Goal: Task Accomplishment & Management: Manage account settings

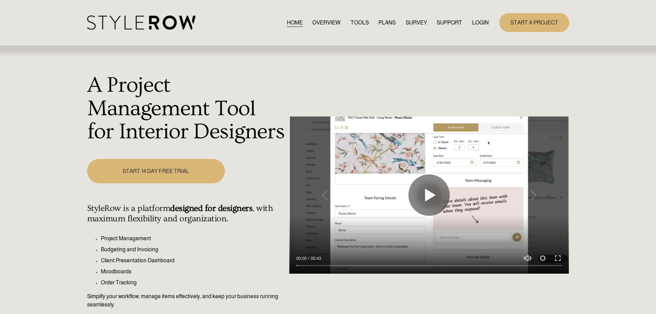
drag, startPoint x: 0, startPoint y: 0, endPoint x: 472, endPoint y: 22, distance: 472.4
click at [472, 22] on link "LOGIN" at bounding box center [480, 22] width 17 height 9
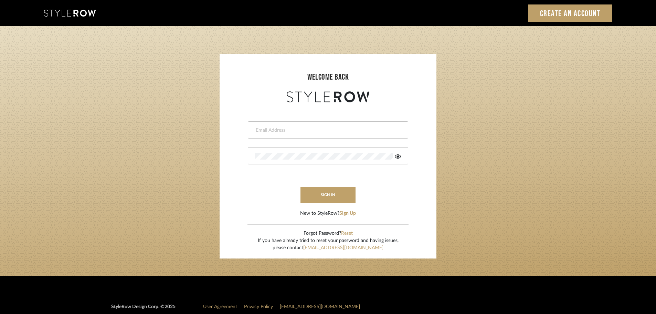
click at [264, 126] on div at bounding box center [328, 129] width 160 height 17
click at [264, 127] on input "email" at bounding box center [327, 130] width 144 height 7
type input "persimmon.design@outlook.com"
click at [311, 198] on button "sign in" at bounding box center [327, 195] width 55 height 16
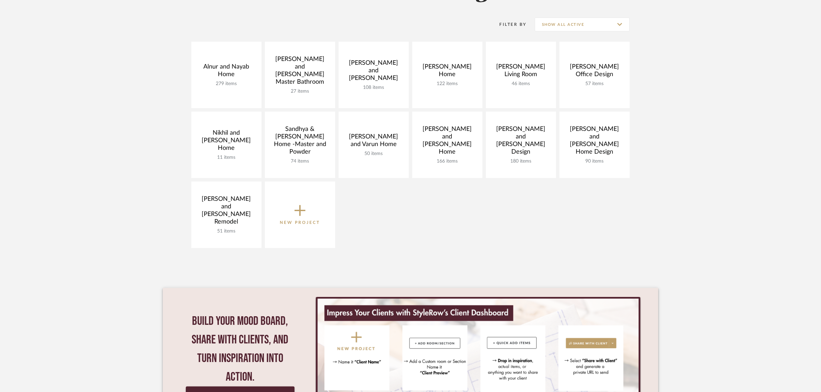
scroll to position [86, 0]
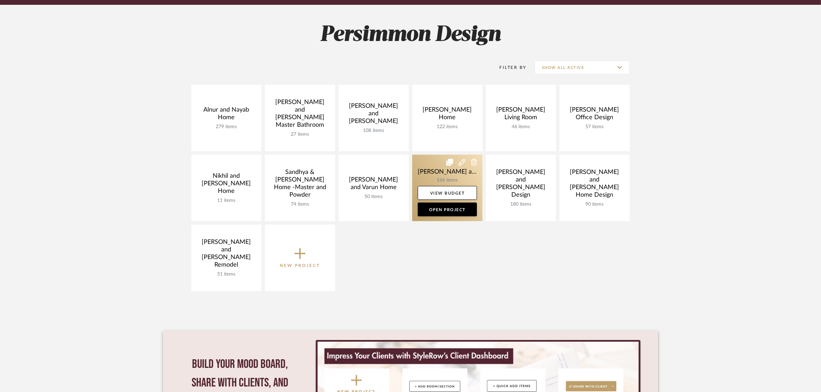
click at [436, 169] on link at bounding box center [447, 188] width 70 height 66
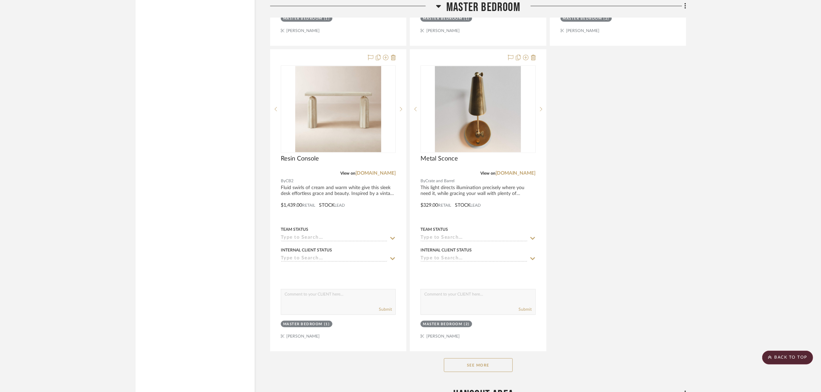
scroll to position [3700, 0]
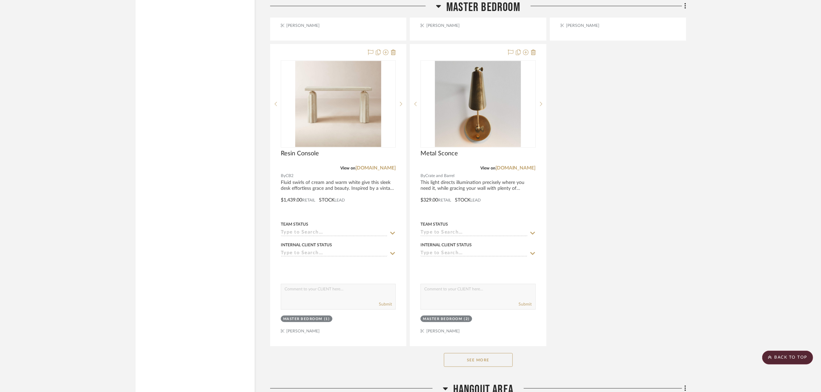
click at [480, 353] on button "See More" at bounding box center [478, 360] width 69 height 14
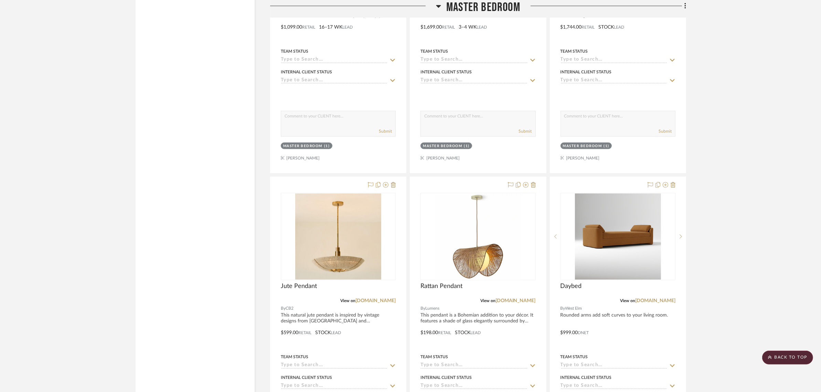
scroll to position [4475, 0]
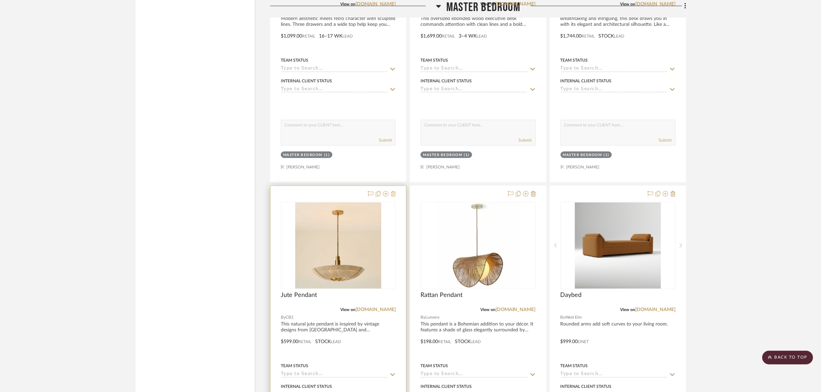
click at [392, 191] on icon at bounding box center [393, 194] width 5 height 6
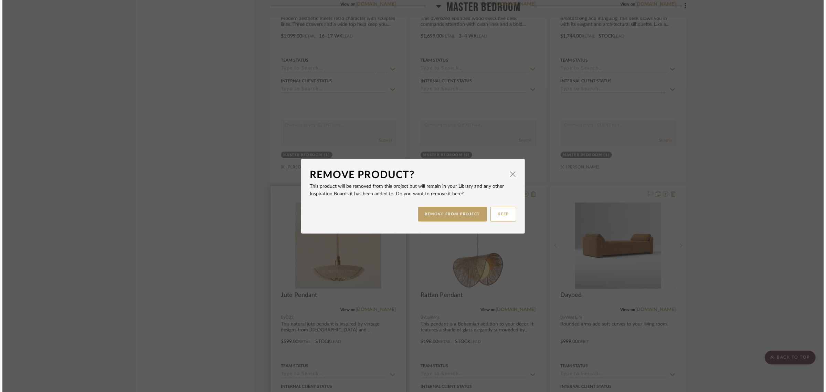
scroll to position [0, 0]
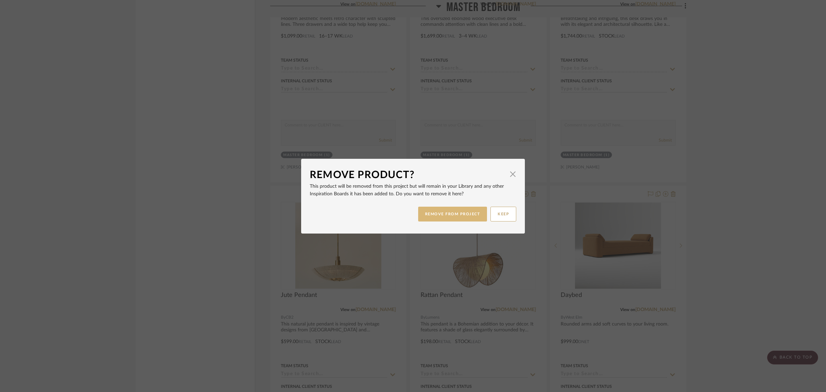
click at [455, 214] on button "REMOVE FROM PROJECT" at bounding box center [452, 214] width 69 height 15
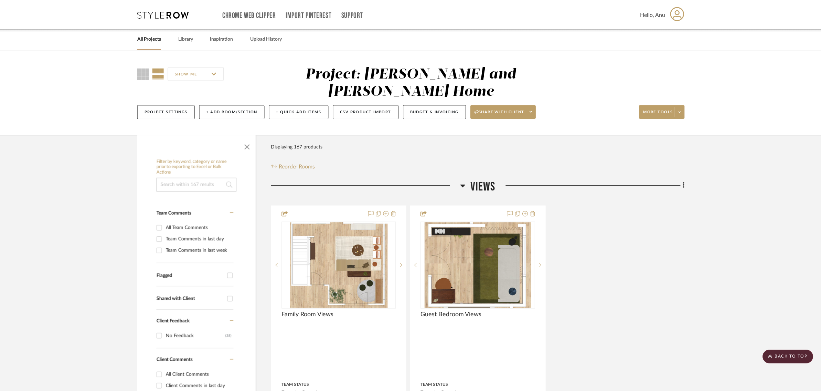
scroll to position [4475, 0]
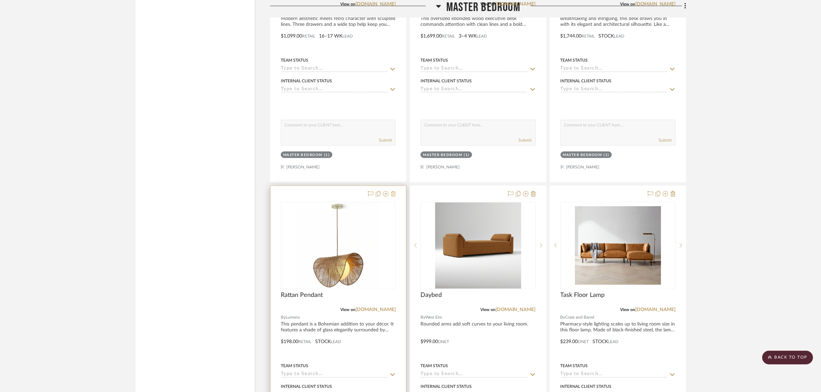
click at [395, 191] on icon at bounding box center [393, 194] width 5 height 6
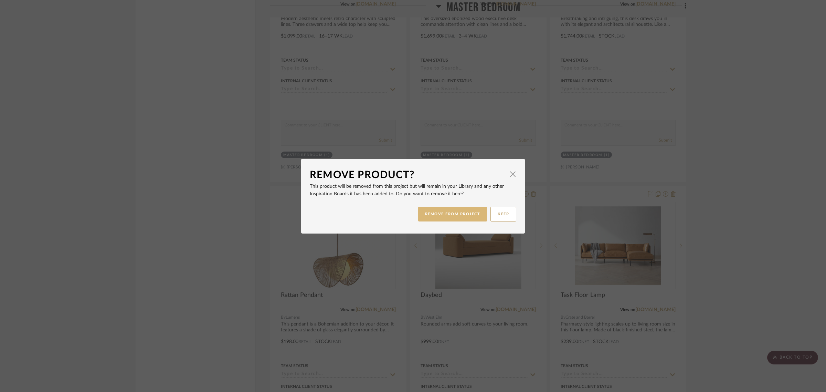
click at [442, 213] on button "REMOVE FROM PROJECT" at bounding box center [452, 214] width 69 height 15
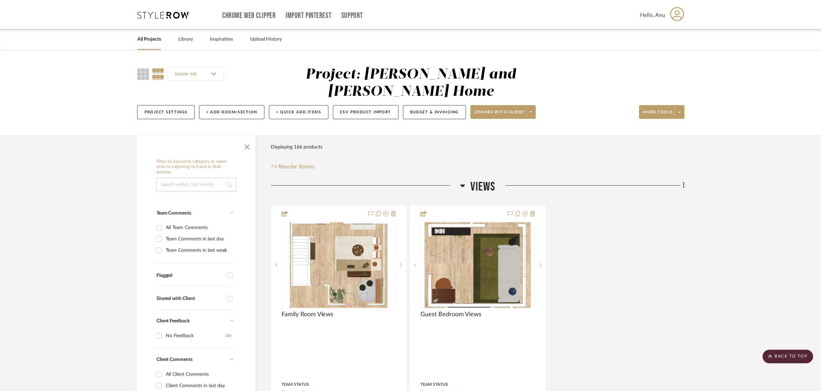
scroll to position [4475, 0]
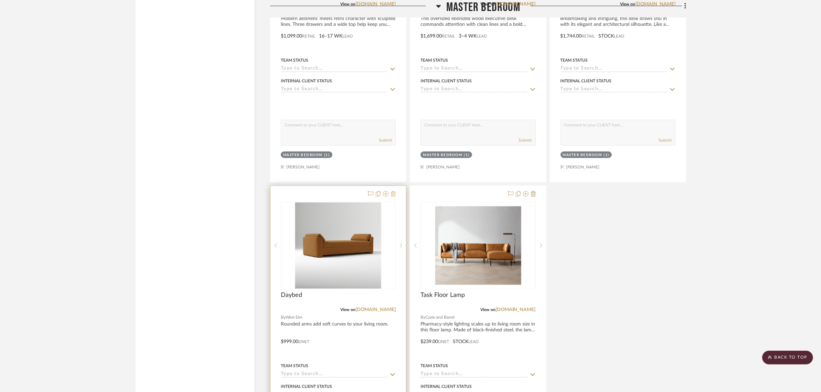
click at [394, 191] on icon at bounding box center [393, 194] width 5 height 6
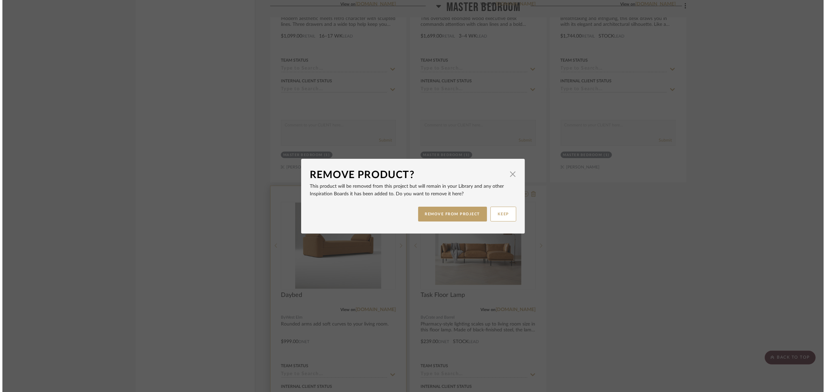
scroll to position [0, 0]
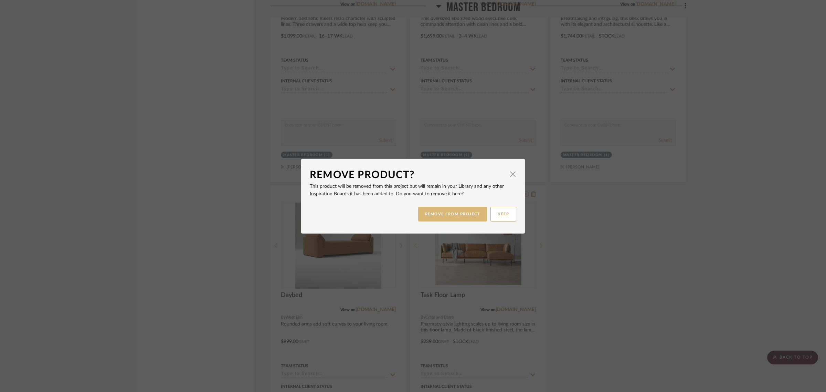
click at [439, 217] on button "REMOVE FROM PROJECT" at bounding box center [452, 214] width 69 height 15
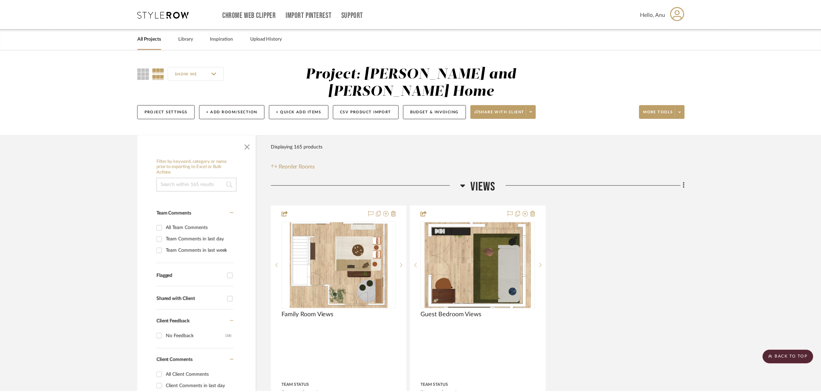
scroll to position [4475, 0]
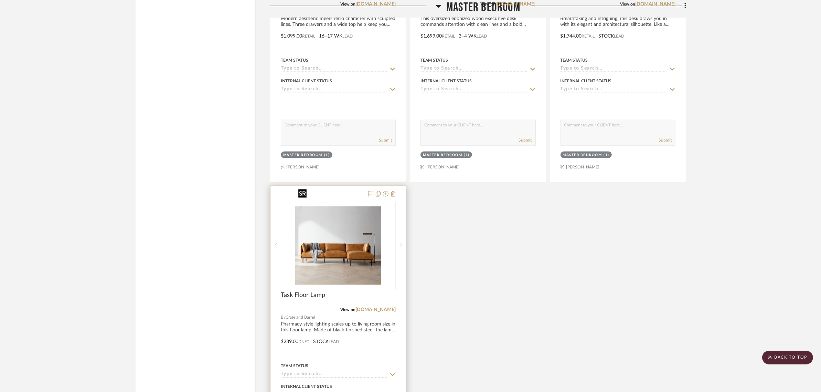
click at [346, 237] on img "0" at bounding box center [338, 245] width 86 height 86
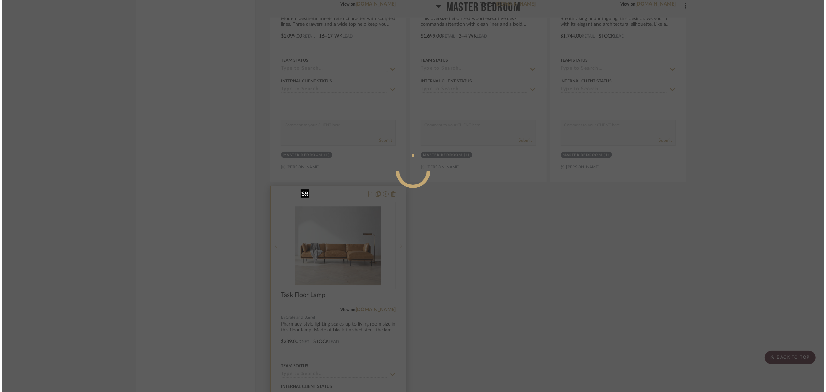
scroll to position [0, 0]
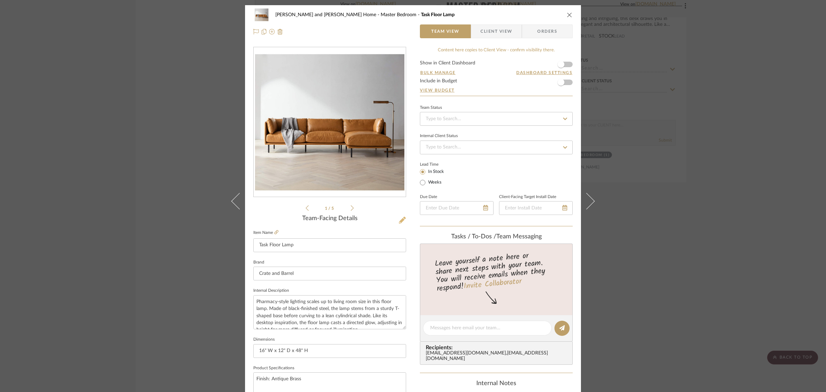
click at [400, 219] on icon at bounding box center [402, 219] width 7 height 7
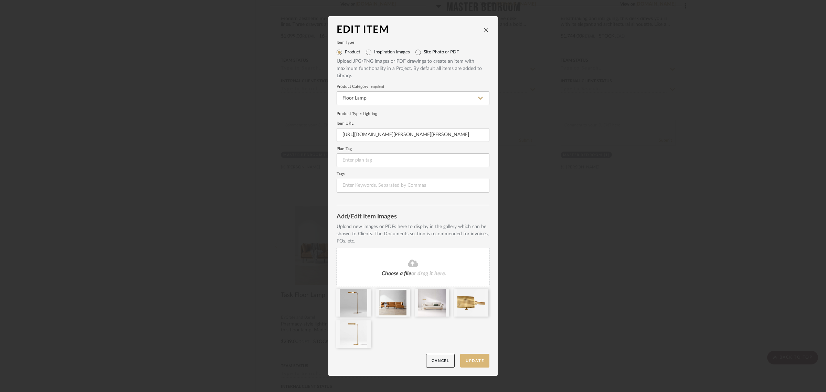
click at [474, 357] on button "Update" at bounding box center [474, 360] width 29 height 14
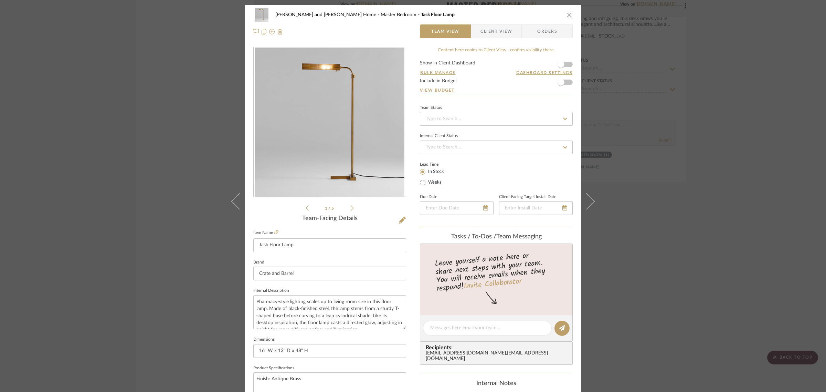
click at [674, 247] on div "[PERSON_NAME] and [PERSON_NAME] Home Master Bedroom Task Floor Lamp Team View C…" at bounding box center [413, 196] width 826 height 392
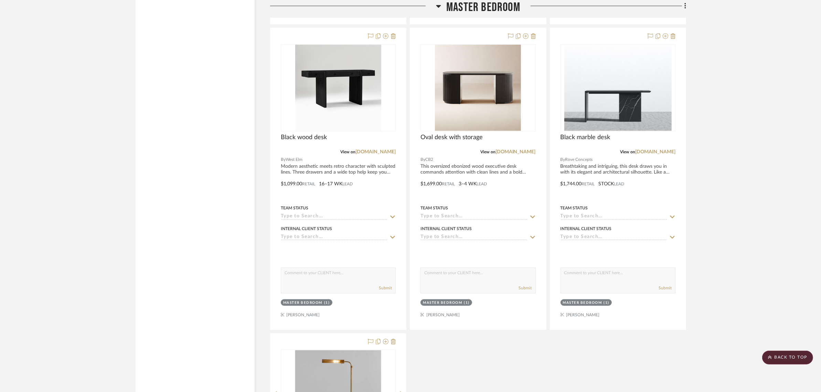
scroll to position [4302, 0]
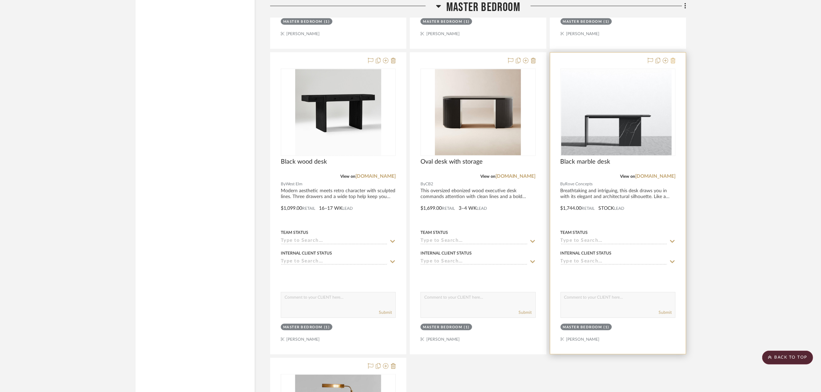
click at [672, 58] on icon at bounding box center [673, 61] width 5 height 6
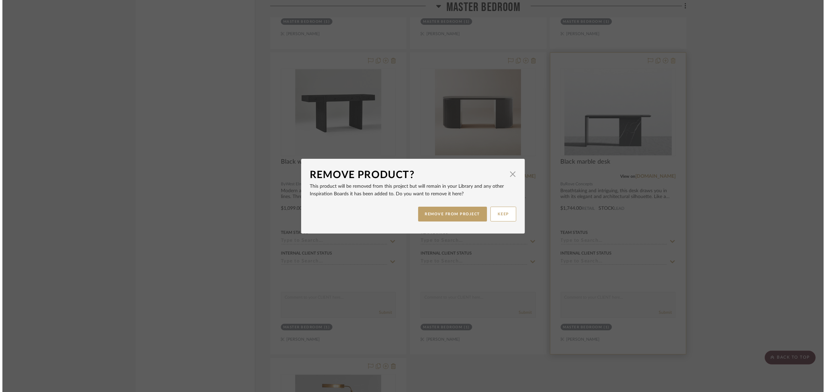
scroll to position [0, 0]
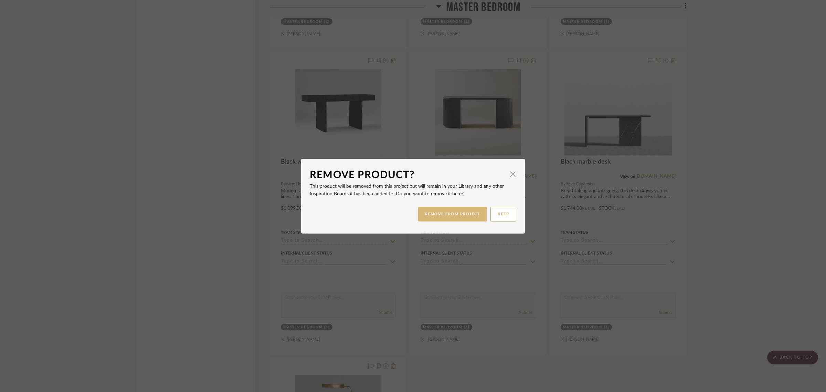
click at [430, 209] on button "REMOVE FROM PROJECT" at bounding box center [452, 214] width 69 height 15
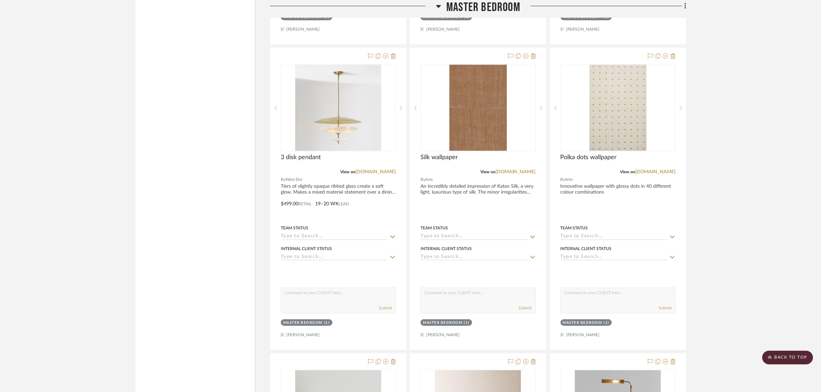
scroll to position [3872, 0]
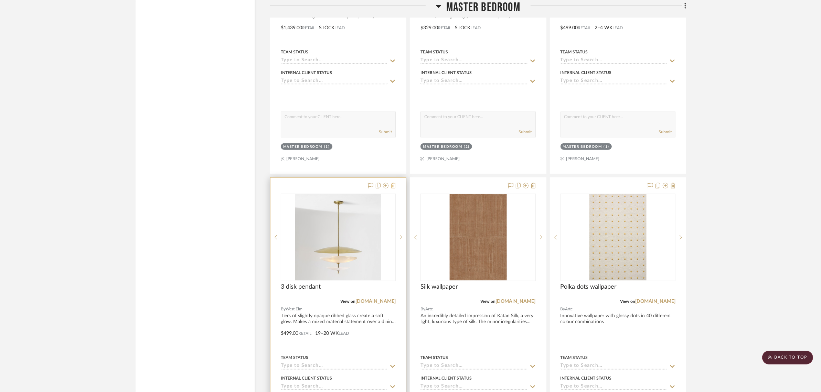
click at [393, 183] on icon at bounding box center [393, 186] width 5 height 6
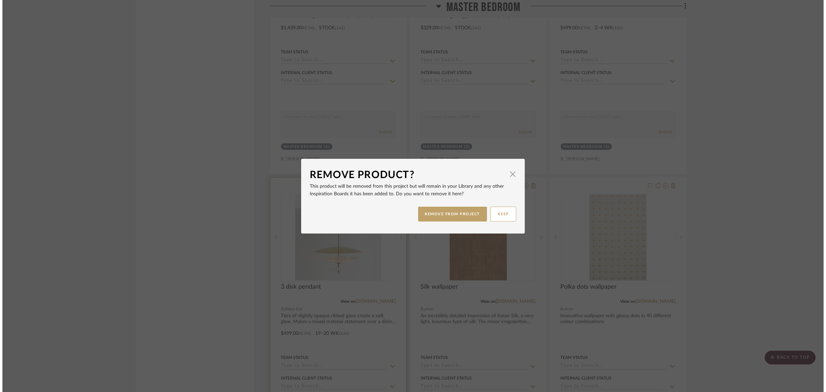
scroll to position [0, 0]
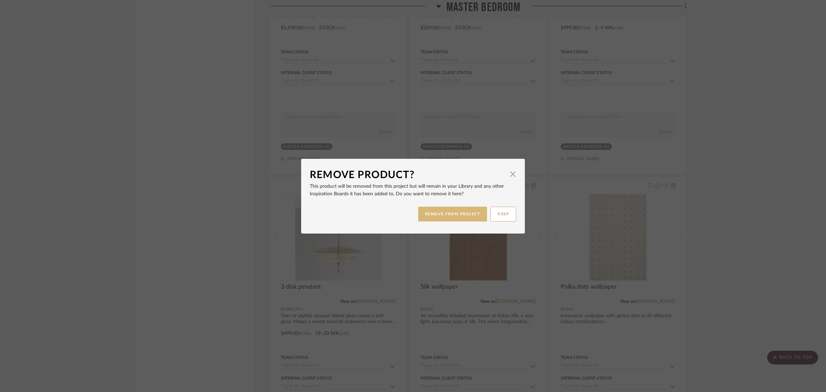
click at [452, 214] on button "REMOVE FROM PROJECT" at bounding box center [452, 214] width 69 height 15
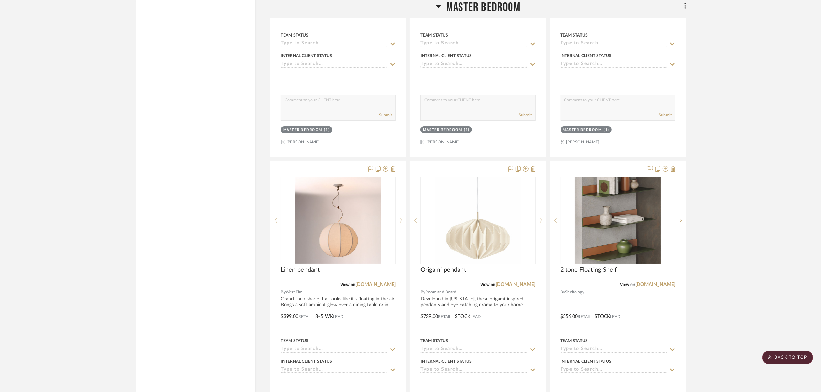
scroll to position [3356, 0]
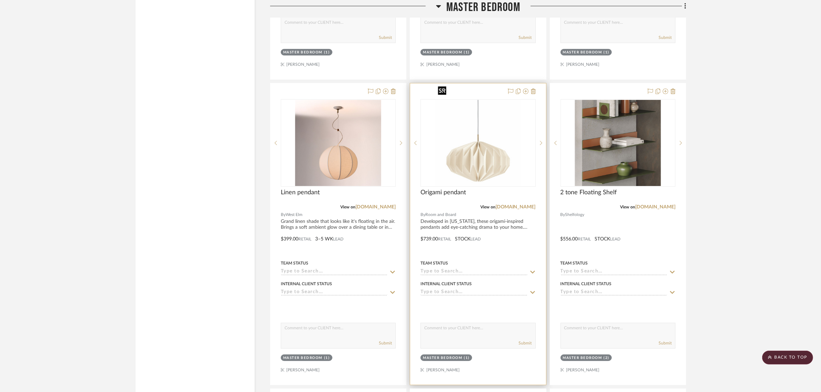
click at [492, 128] on img "0" at bounding box center [478, 143] width 86 height 86
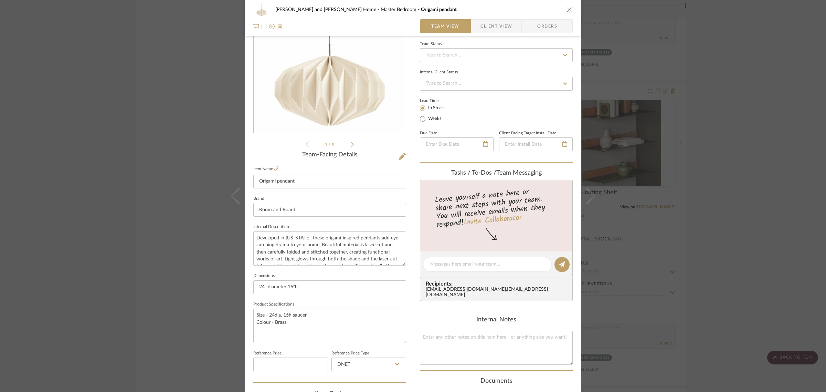
scroll to position [0, 0]
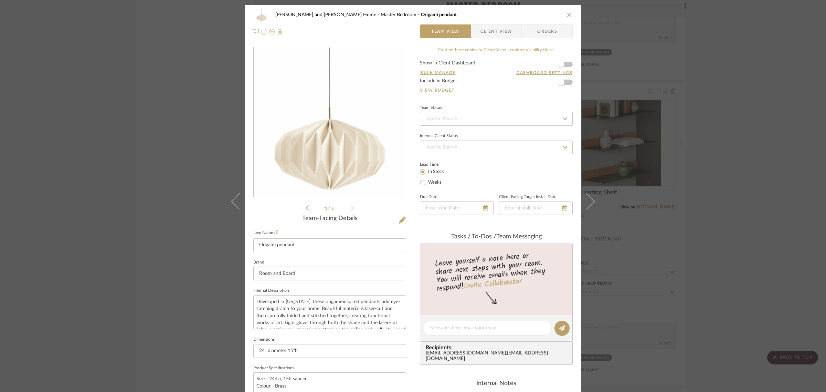
click at [567, 14] on icon "close" at bounding box center [570, 15] width 6 height 6
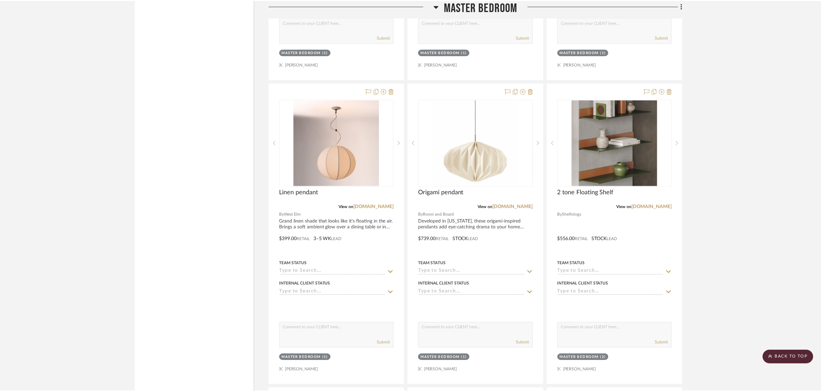
scroll to position [3356, 0]
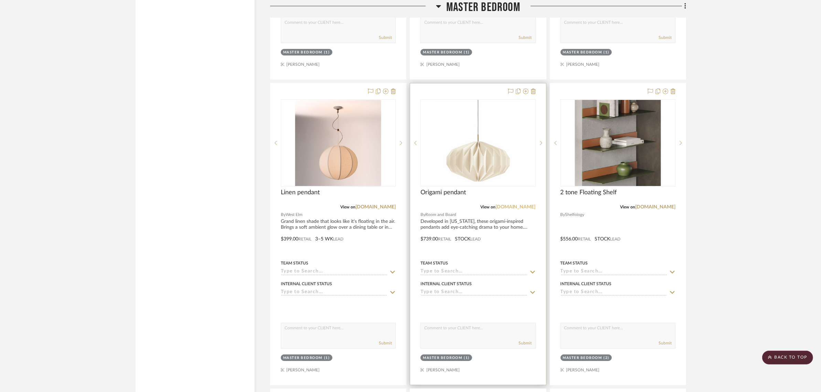
click at [511, 204] on link "[DOMAIN_NAME]" at bounding box center [516, 206] width 40 height 5
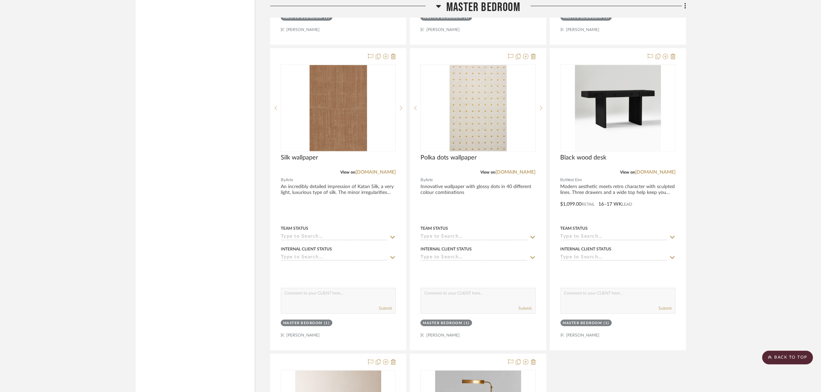
scroll to position [4302, 0]
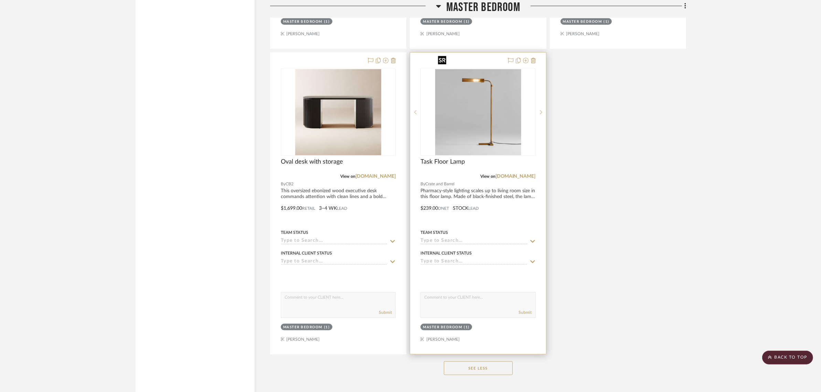
click at [495, 81] on img "0" at bounding box center [478, 112] width 86 height 86
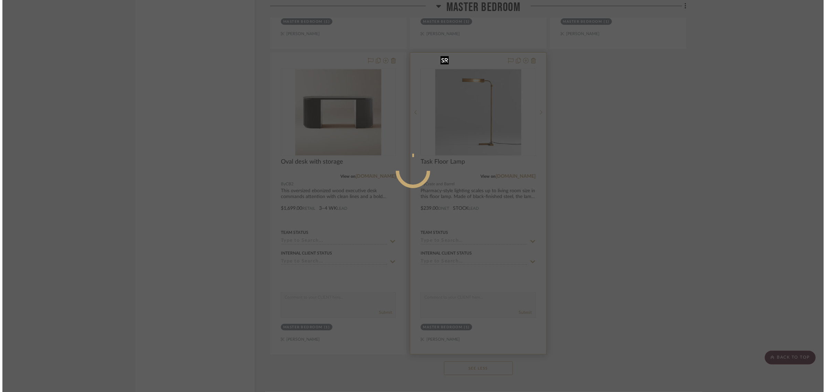
scroll to position [0, 0]
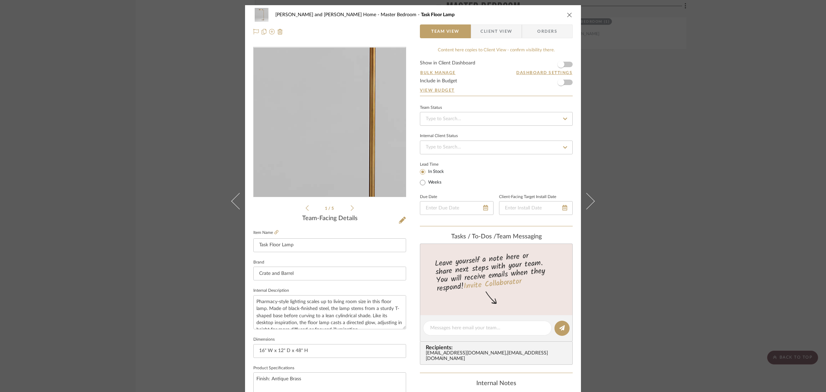
click at [336, 106] on img "0" at bounding box center [329, 121] width 149 height 149
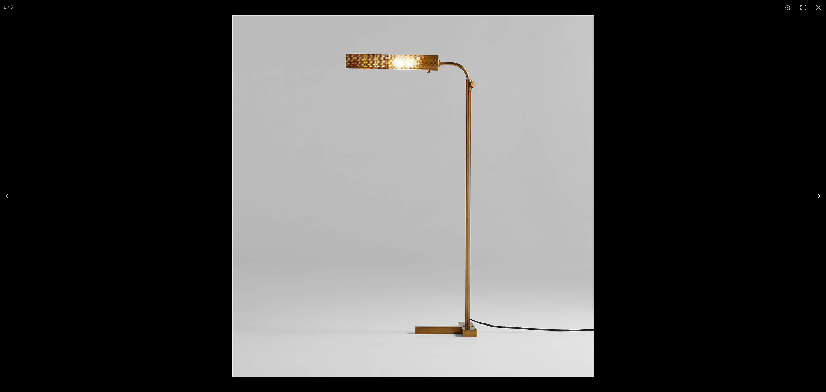
click at [816, 194] on button at bounding box center [814, 196] width 24 height 34
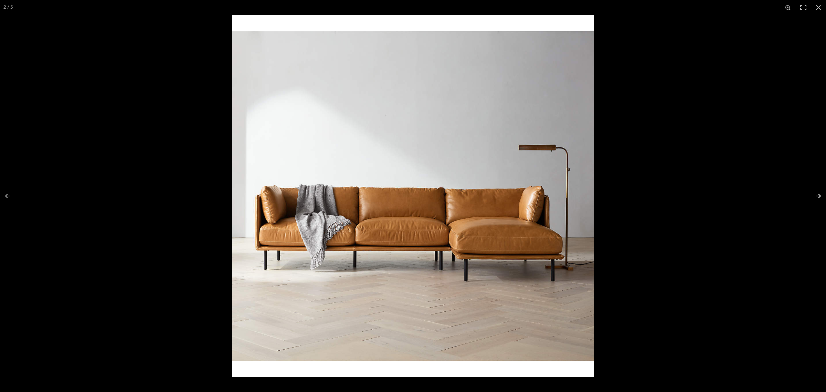
click at [816, 194] on button at bounding box center [814, 196] width 24 height 34
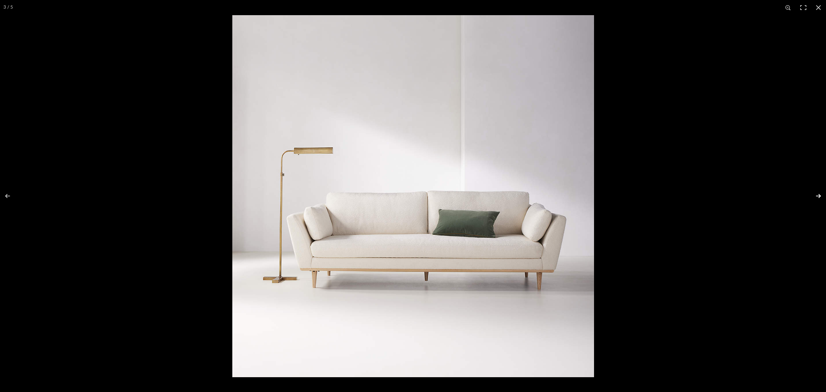
click at [816, 194] on button at bounding box center [814, 196] width 24 height 34
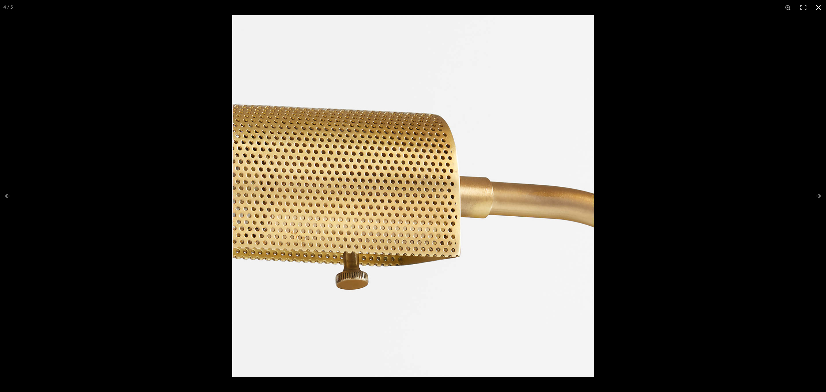
click at [817, 9] on button at bounding box center [818, 7] width 15 height 15
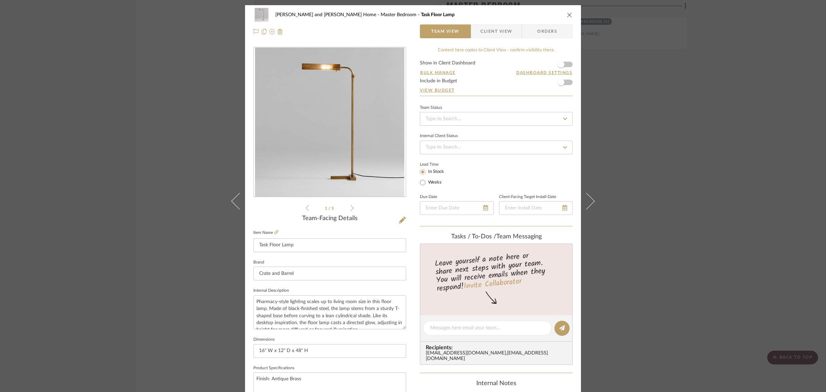
click at [762, 124] on div "[PERSON_NAME] and [PERSON_NAME] Home Master Bedroom Task Floor Lamp Team View C…" at bounding box center [413, 196] width 826 height 392
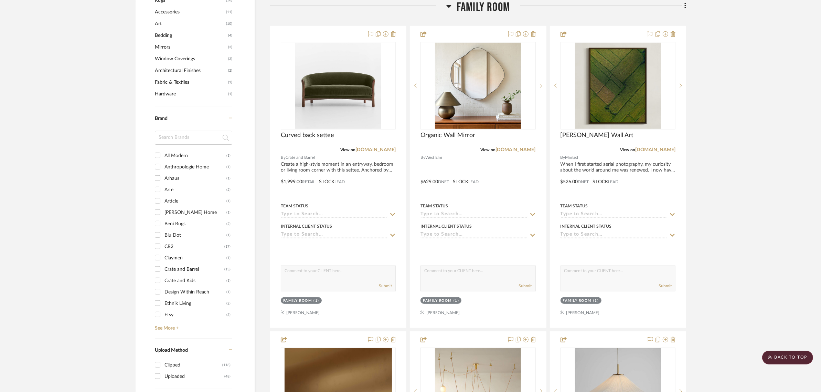
scroll to position [473, 0]
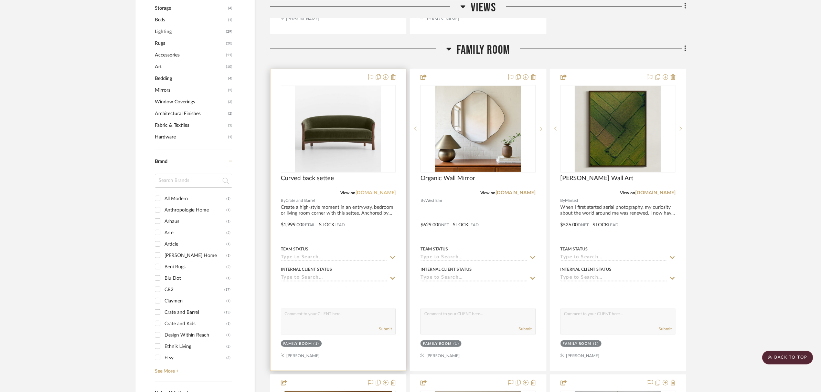
click at [381, 190] on link "[DOMAIN_NAME]" at bounding box center [376, 192] width 40 height 5
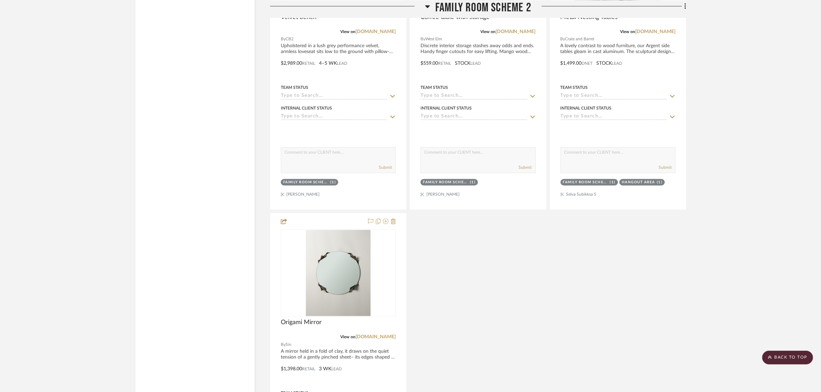
scroll to position [1506, 0]
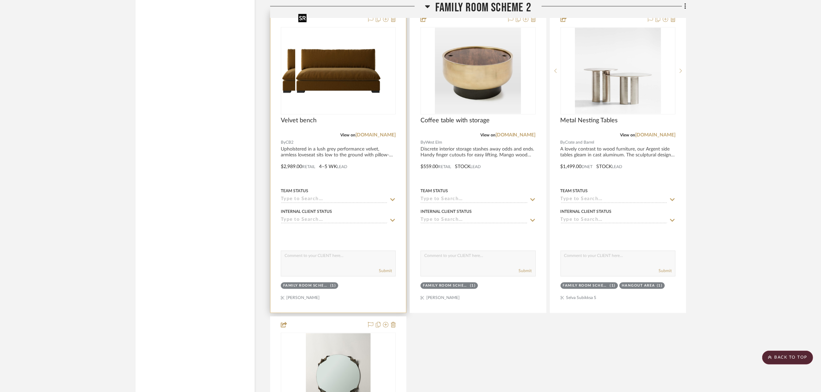
click at [340, 69] on div at bounding box center [338, 70] width 115 height 87
click at [337, 59] on img "0" at bounding box center [338, 71] width 86 height 86
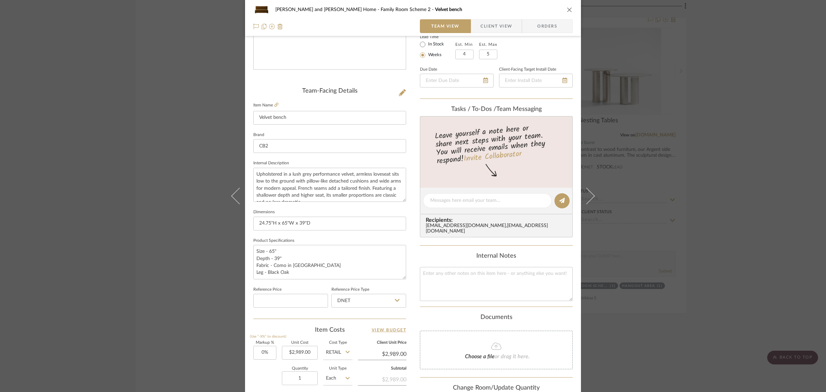
scroll to position [129, 0]
click at [707, 166] on div "[PERSON_NAME] and [PERSON_NAME] Home Family Room Scheme 2 Velvet bench Team Vie…" at bounding box center [413, 196] width 826 height 392
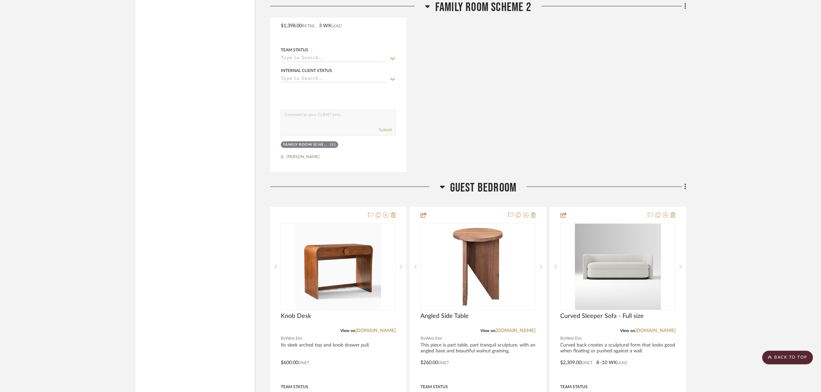
scroll to position [2065, 0]
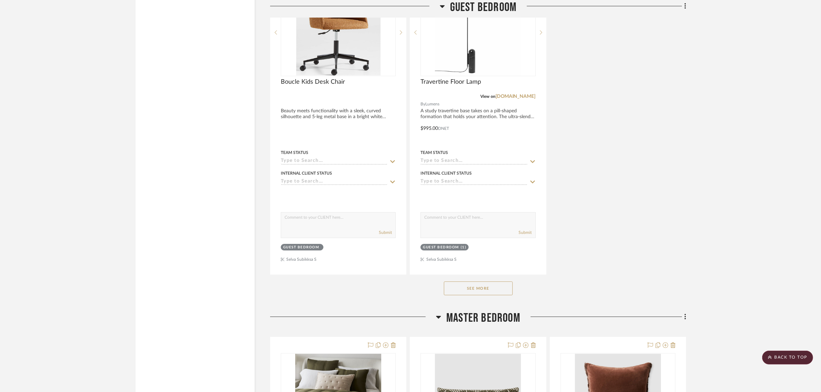
scroll to position [2797, 0]
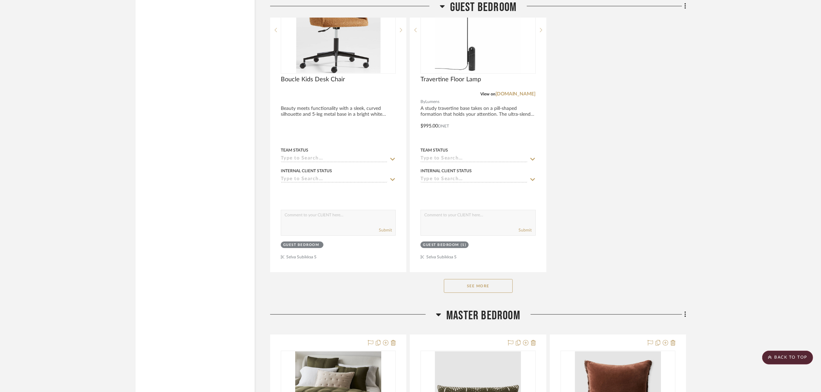
click at [462, 279] on button "See More" at bounding box center [478, 286] width 69 height 14
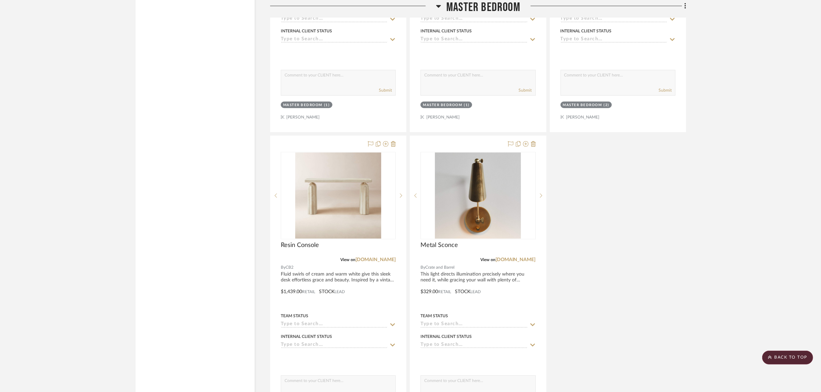
scroll to position [4431, 0]
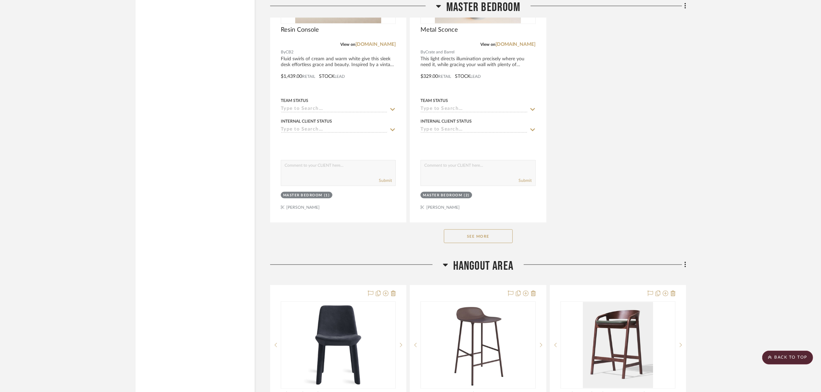
click at [455, 229] on button "See More" at bounding box center [478, 236] width 69 height 14
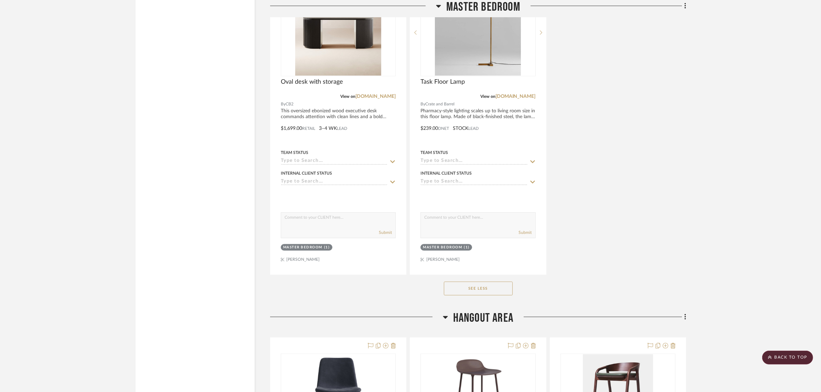
scroll to position [4991, 0]
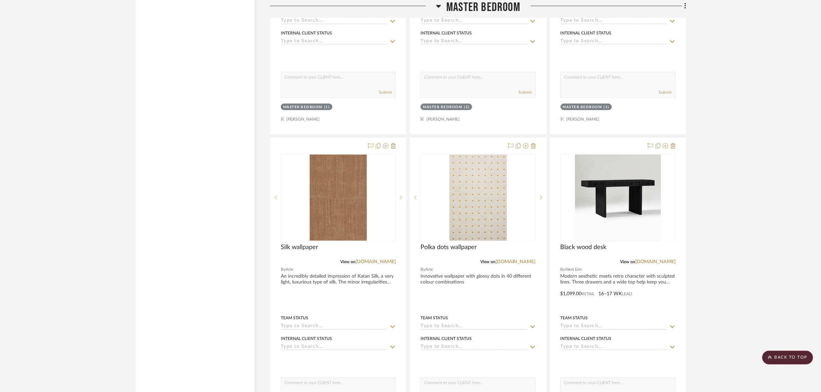
scroll to position [4518, 0]
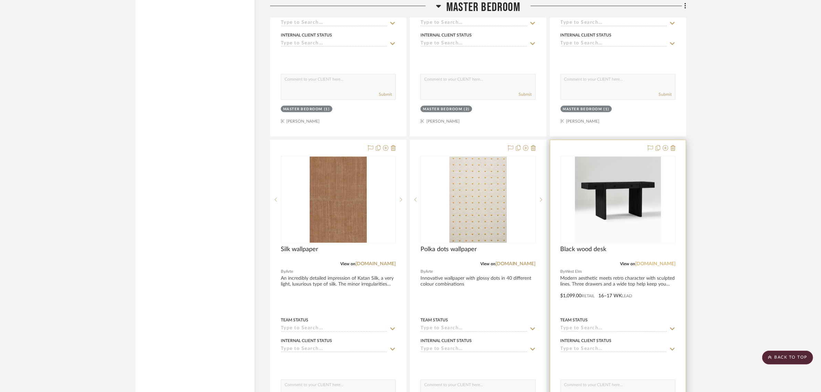
click at [671, 261] on link "[DOMAIN_NAME]" at bounding box center [655, 263] width 40 height 5
